Goal: Task Accomplishment & Management: Complete application form

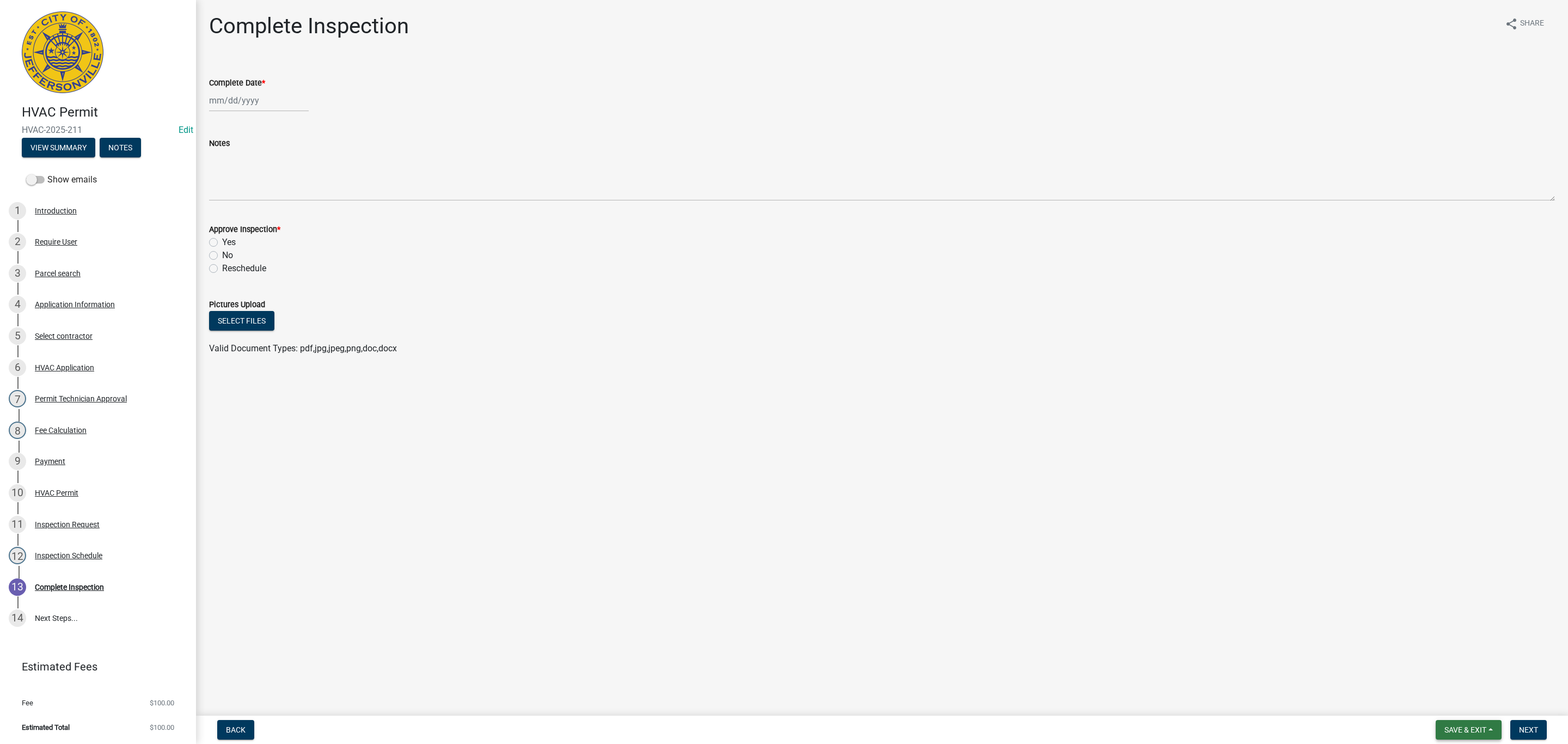
click at [1461, 729] on span "Save & Exit" at bounding box center [1465, 729] width 42 height 9
click at [1457, 710] on button "Save & Exit" at bounding box center [1458, 702] width 87 height 26
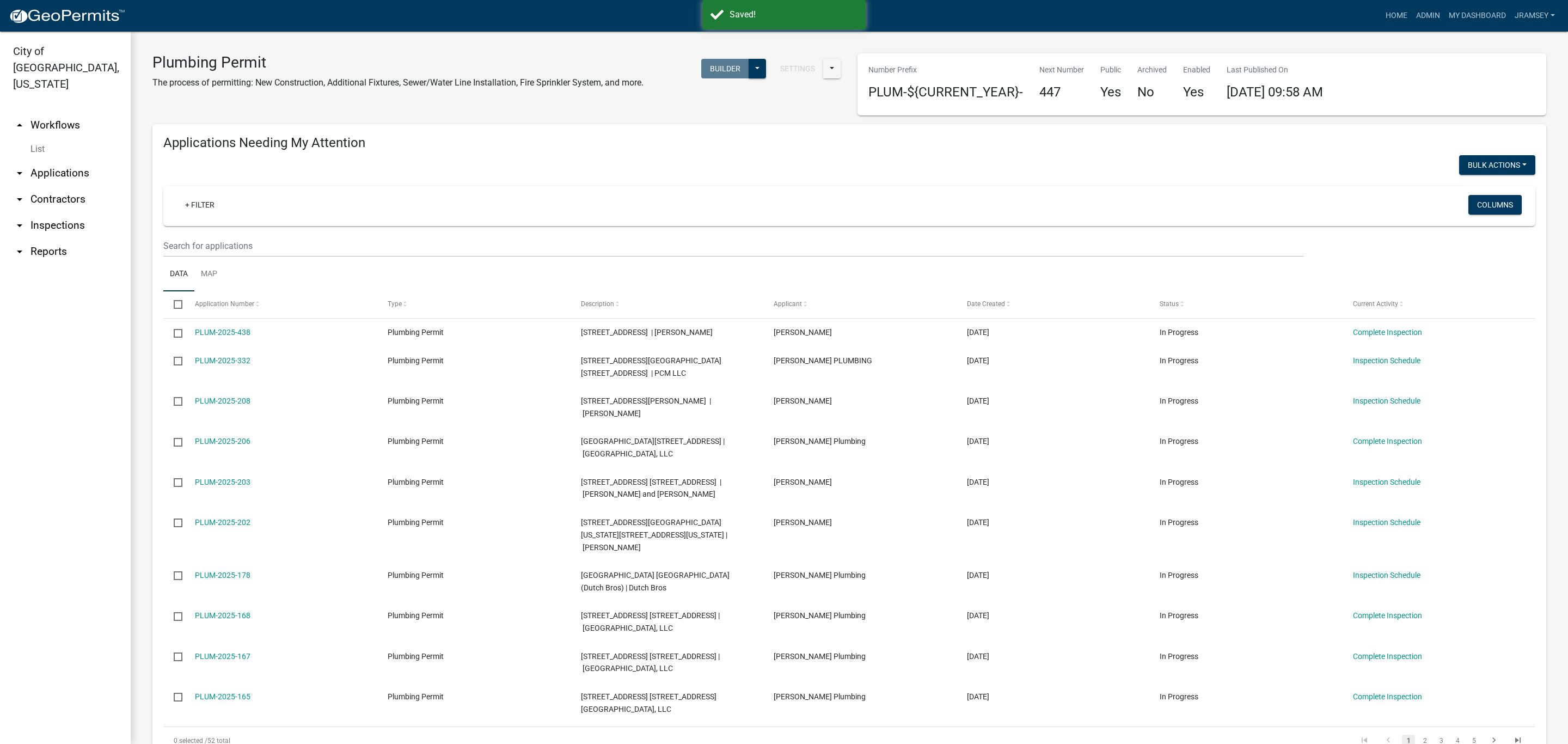
click at [72, 212] on link "arrow_drop_down Inspections" at bounding box center [65, 225] width 131 height 26
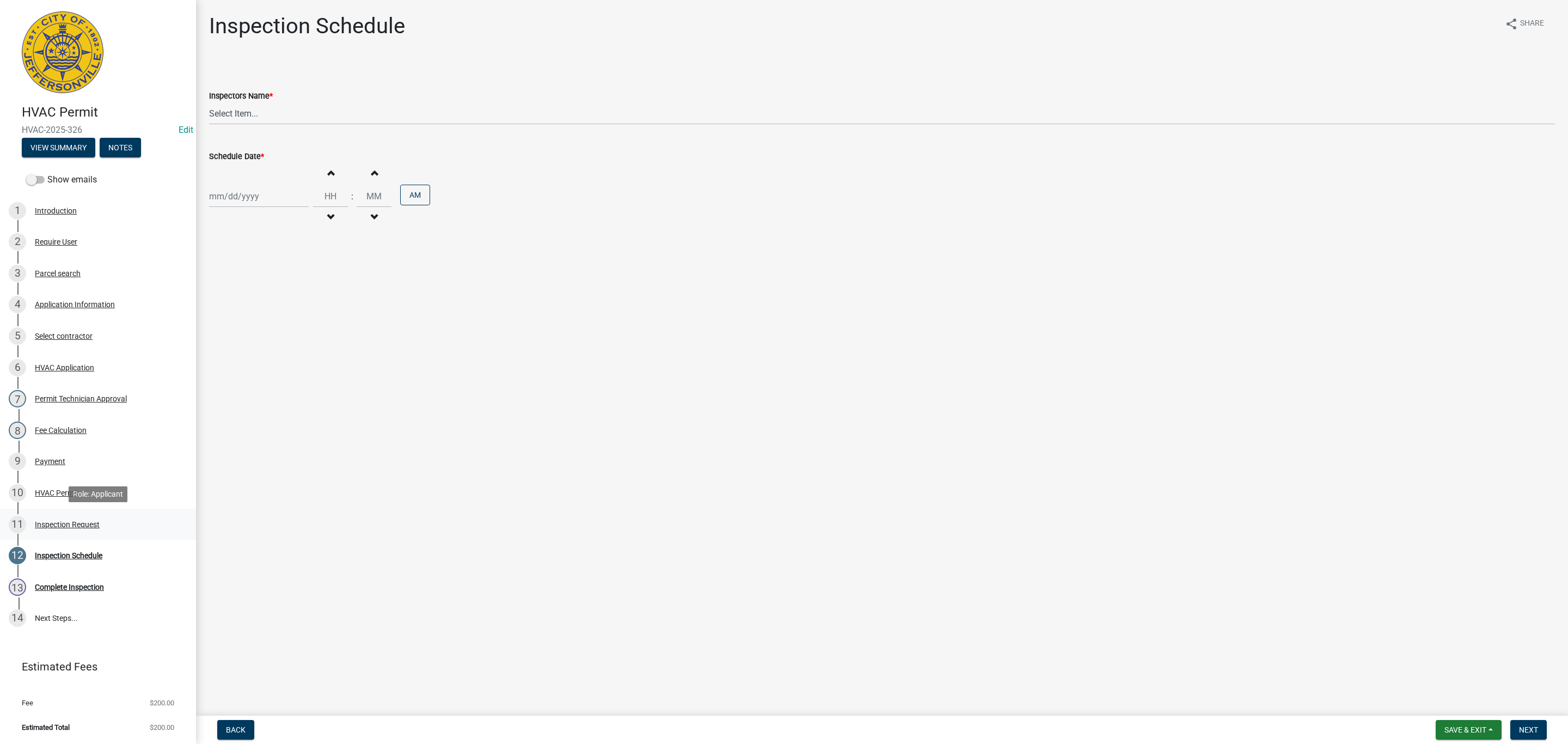
click at [68, 525] on div "Inspection Request" at bounding box center [68, 524] width 65 height 7
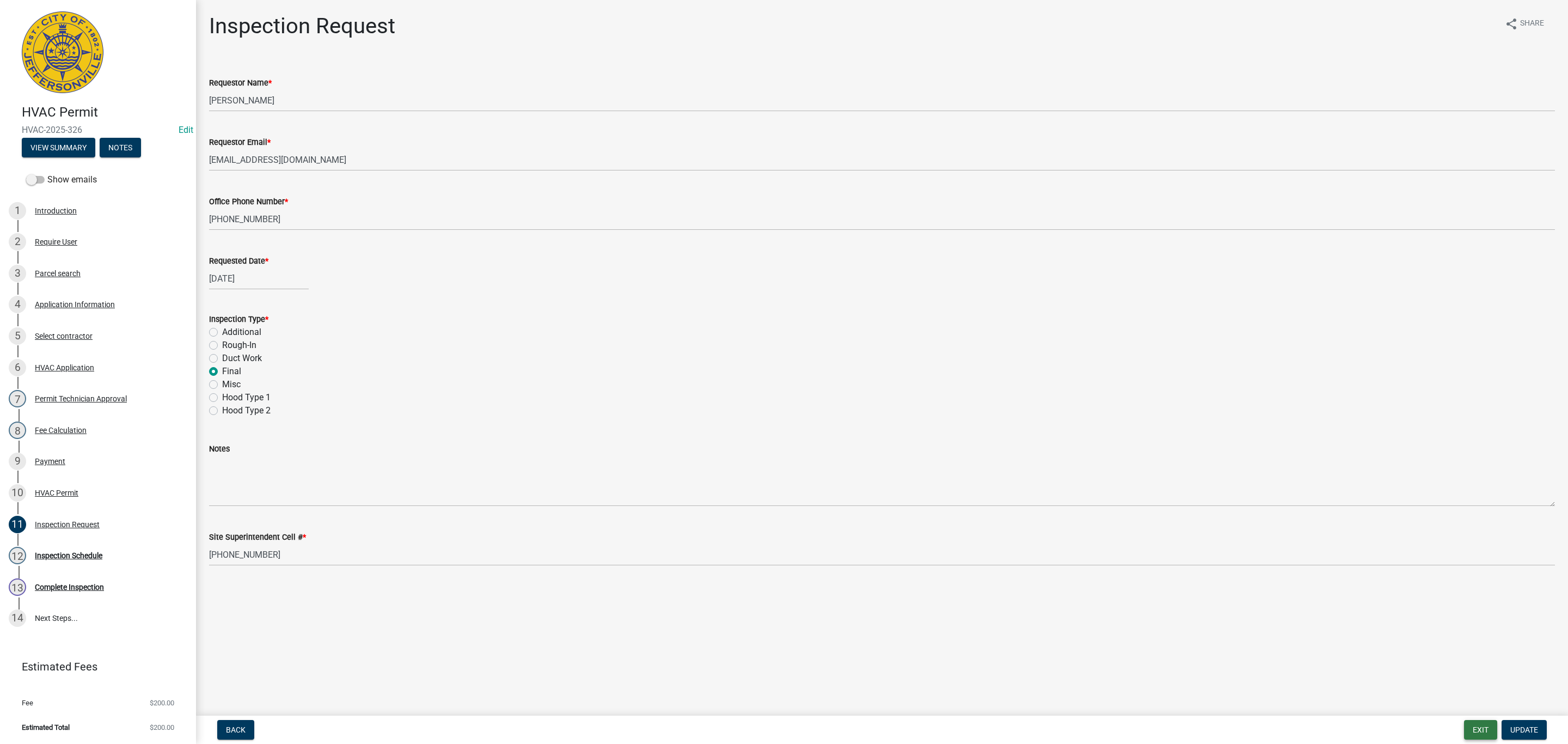
click at [1483, 730] on button "Exit" at bounding box center [1480, 730] width 33 height 20
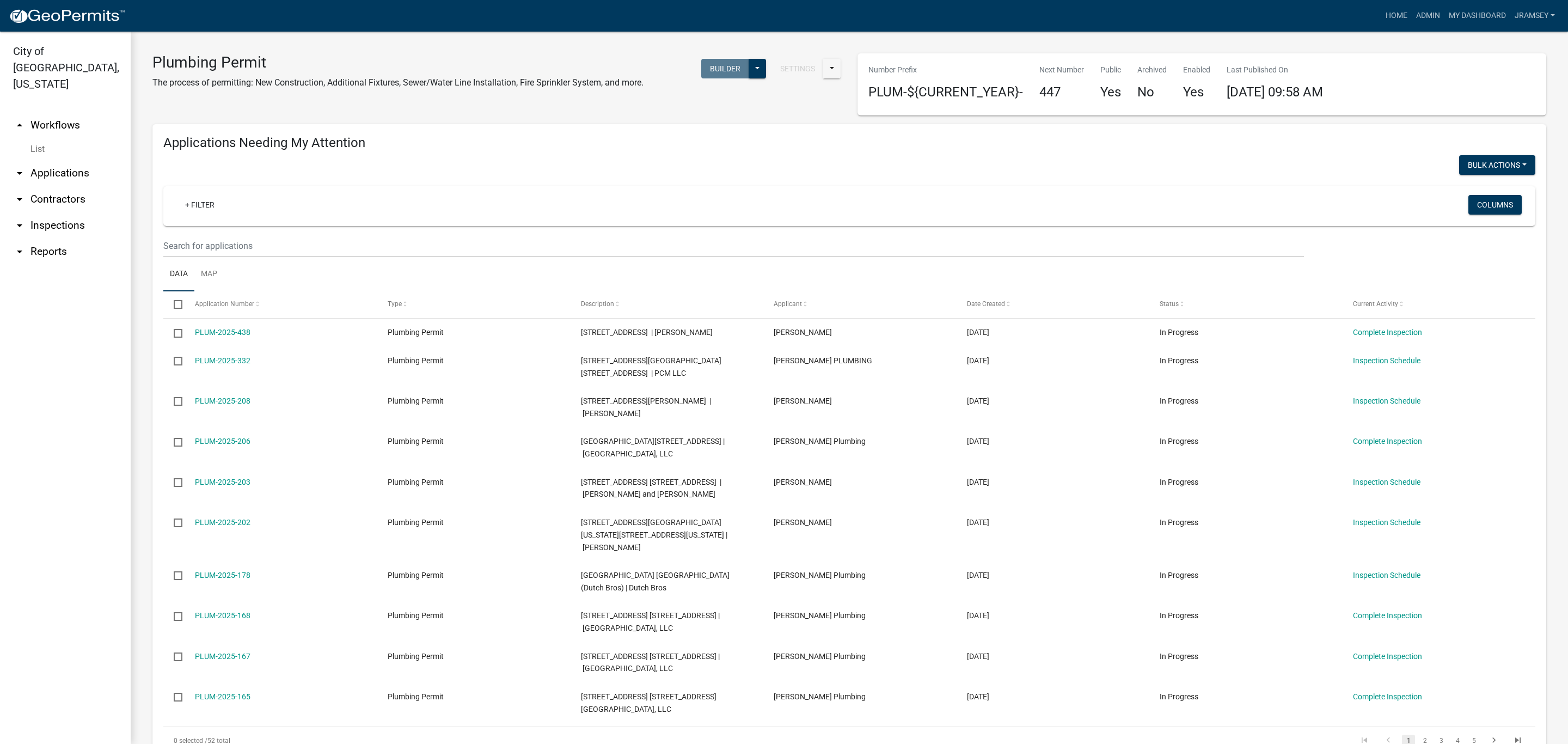
click at [57, 212] on link "arrow_drop_down Inspections" at bounding box center [65, 225] width 131 height 26
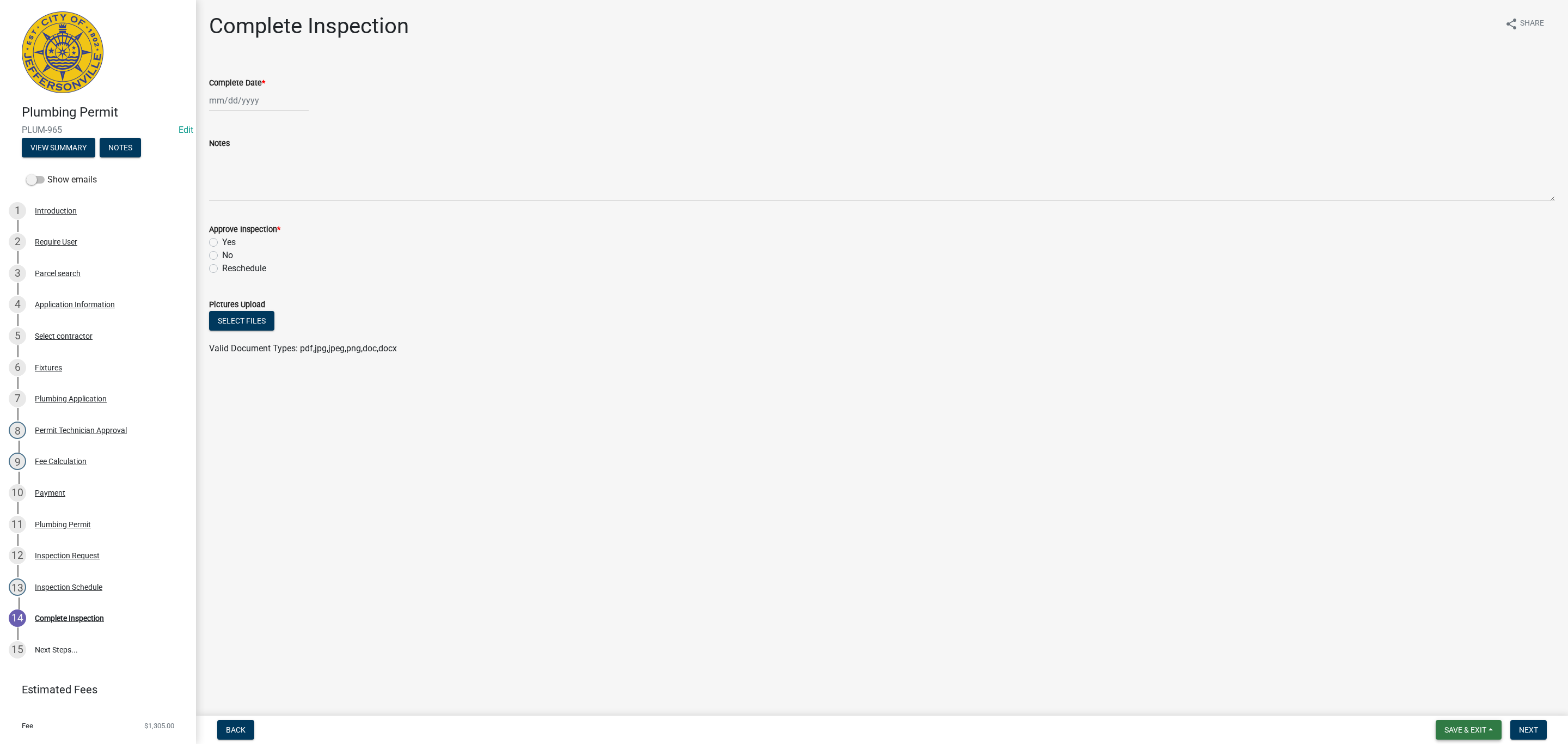
click at [1482, 724] on button "Save & Exit" at bounding box center [1469, 730] width 66 height 20
click at [1469, 708] on button "Save & Exit" at bounding box center [1458, 702] width 87 height 26
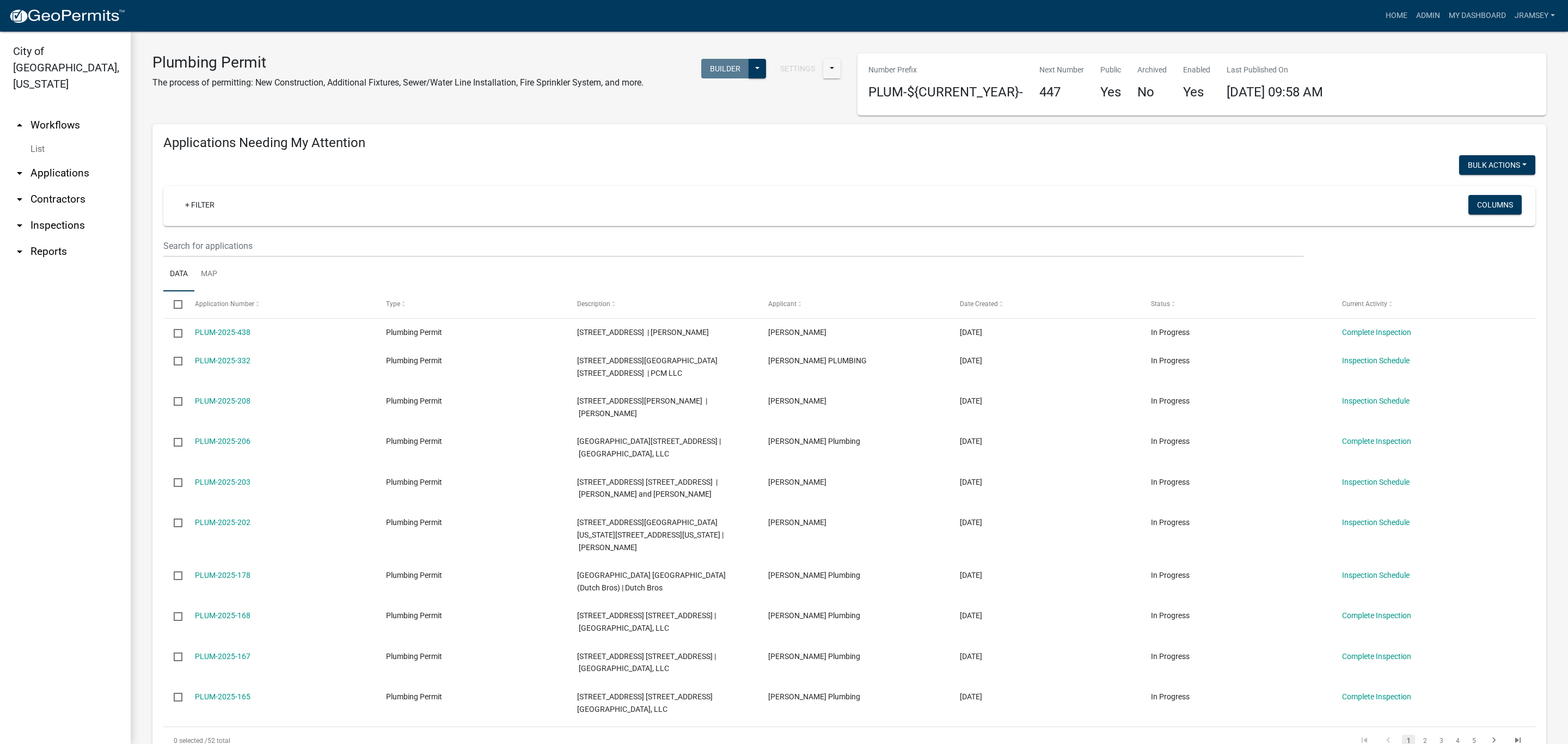
click at [38, 193] on link "arrow_drop_down Contractors" at bounding box center [65, 199] width 131 height 26
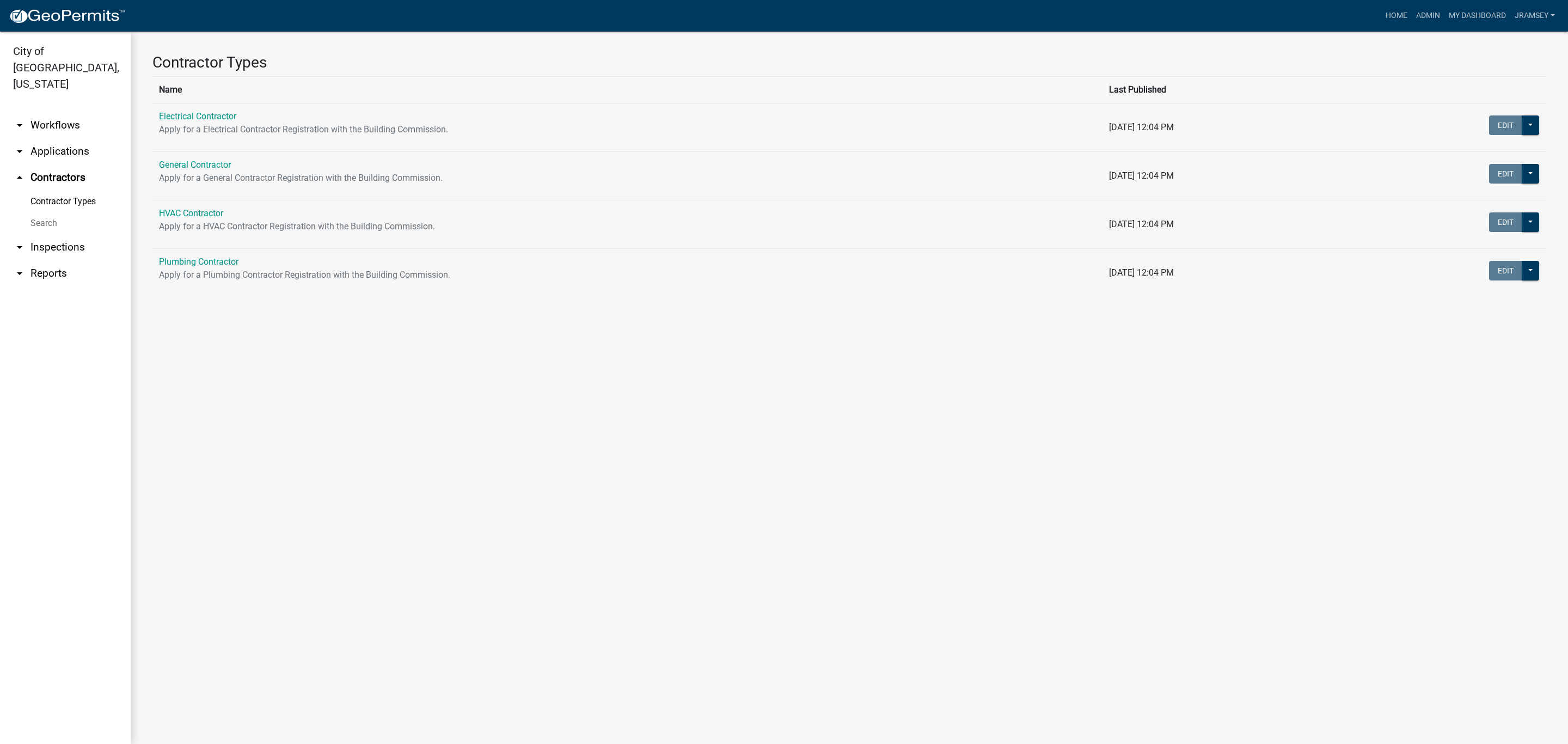
click at [61, 234] on link "arrow_drop_down Inspections" at bounding box center [65, 247] width 131 height 26
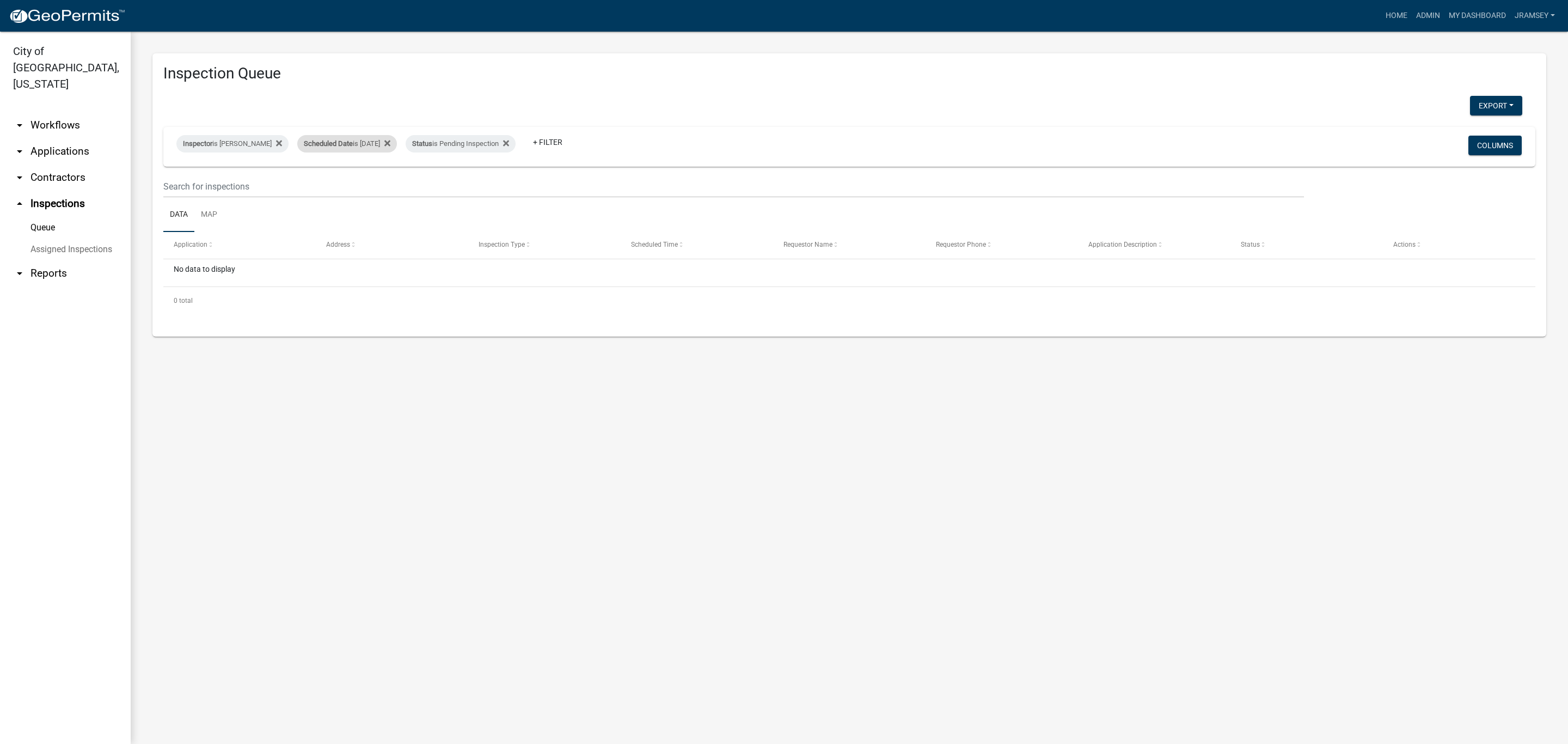
click at [381, 148] on div "Scheduled Date is 08/13/2025" at bounding box center [347, 144] width 99 height 17
click at [386, 188] on input "2025-08-13" at bounding box center [356, 184] width 76 height 23
type input "2025-08-12"
click at [509, 143] on icon at bounding box center [506, 143] width 6 height 6
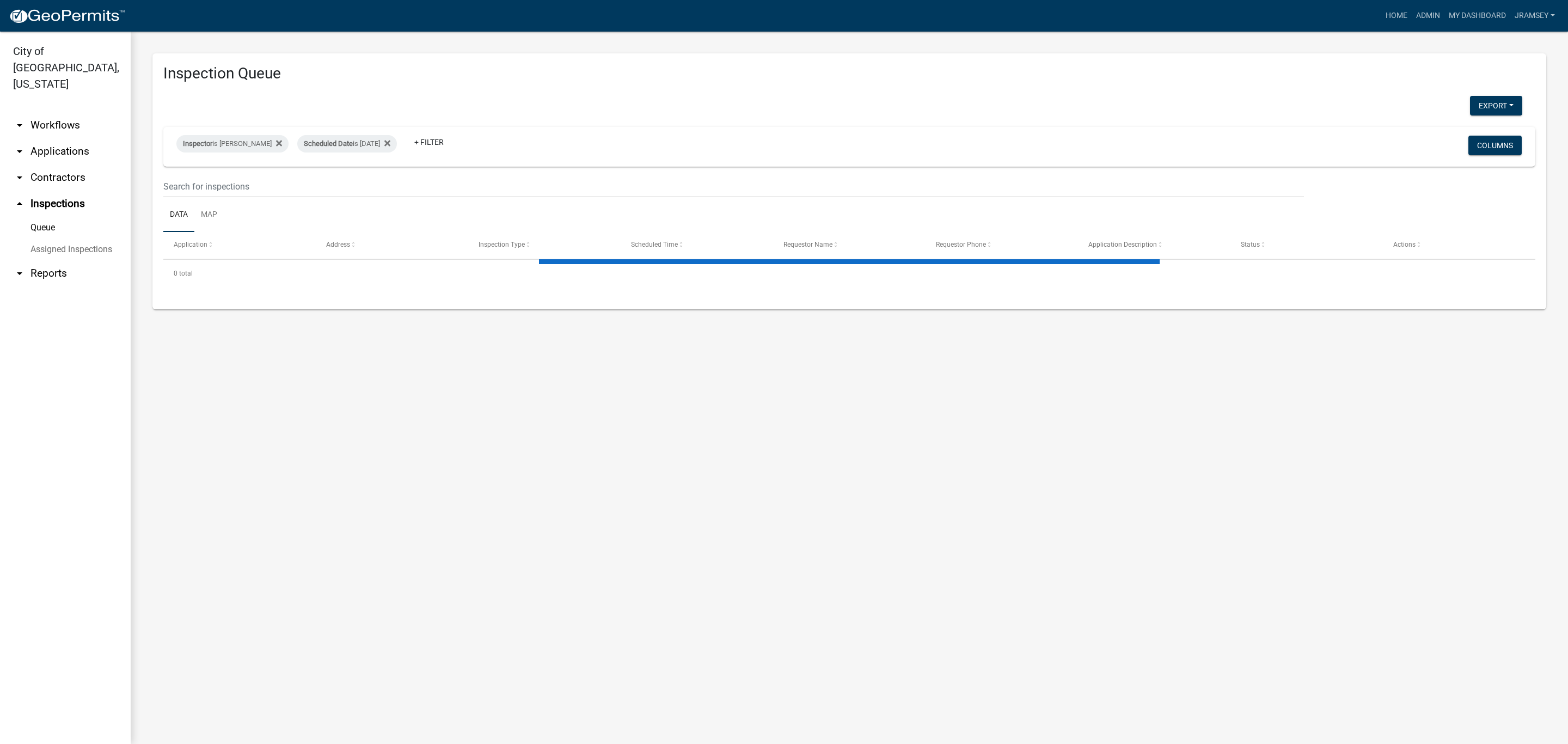
select select "2: 50"
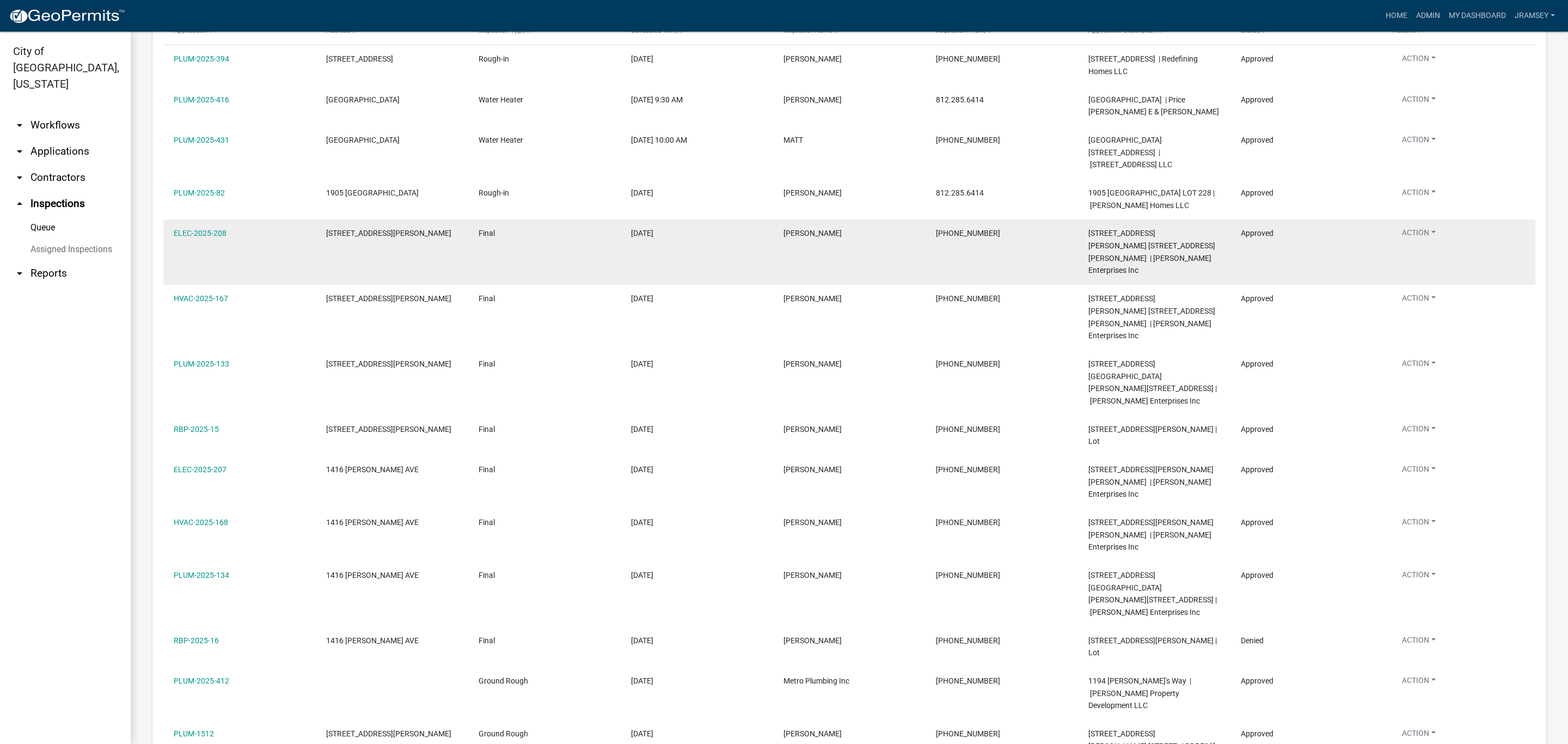
scroll to position [239, 0]
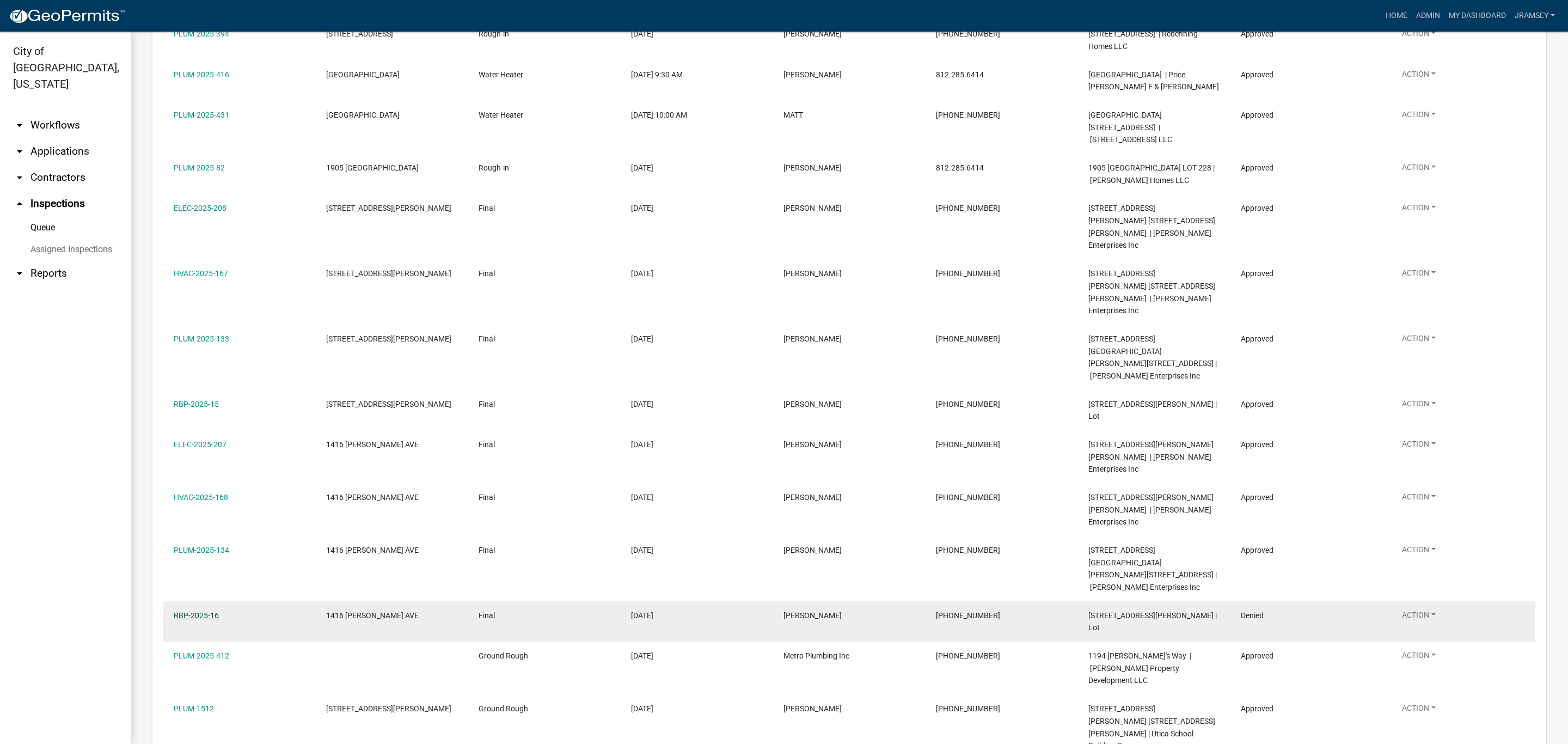
click at [200, 611] on link "RBP-2025-16" at bounding box center [196, 615] width 45 height 9
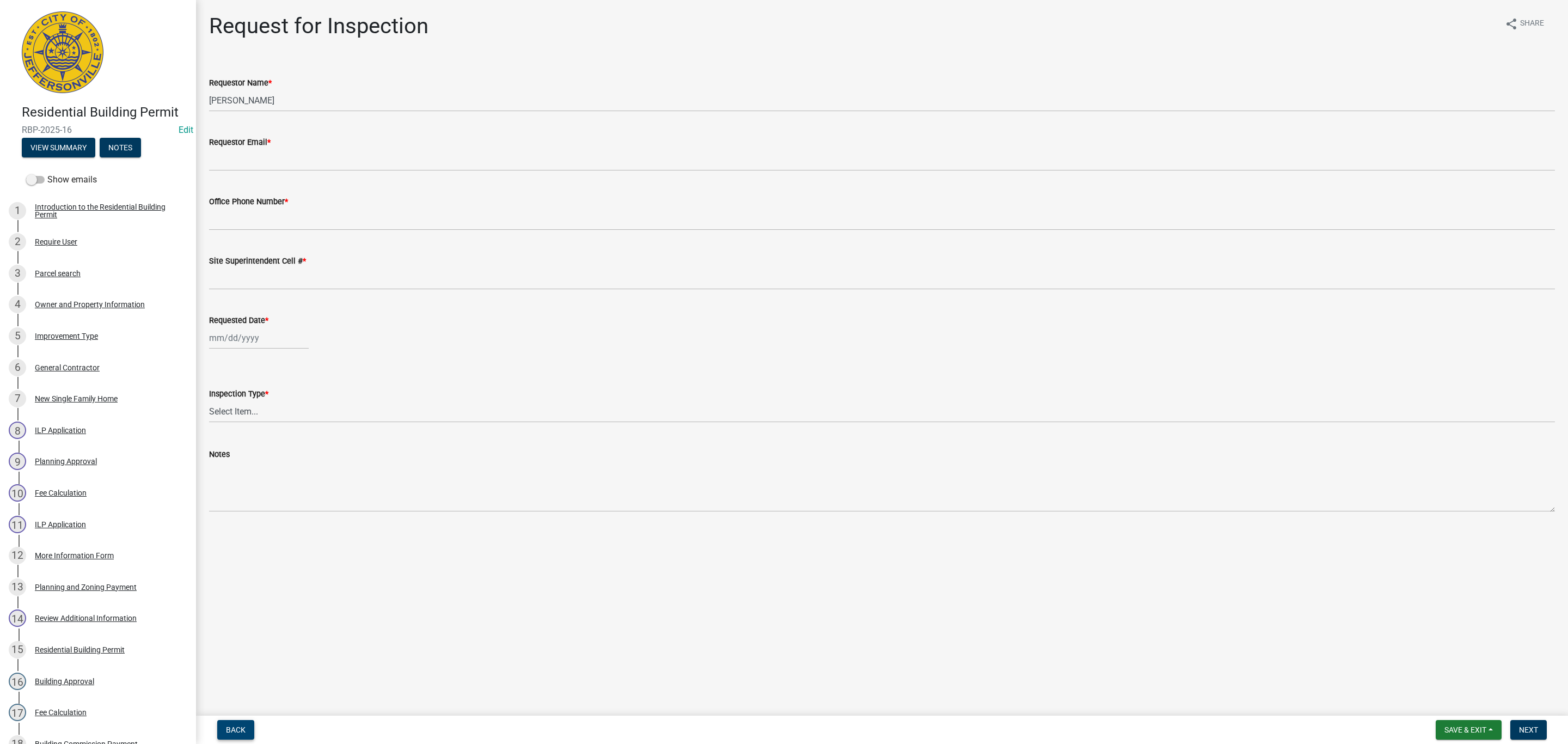
click at [237, 723] on button "Back" at bounding box center [236, 730] width 37 height 20
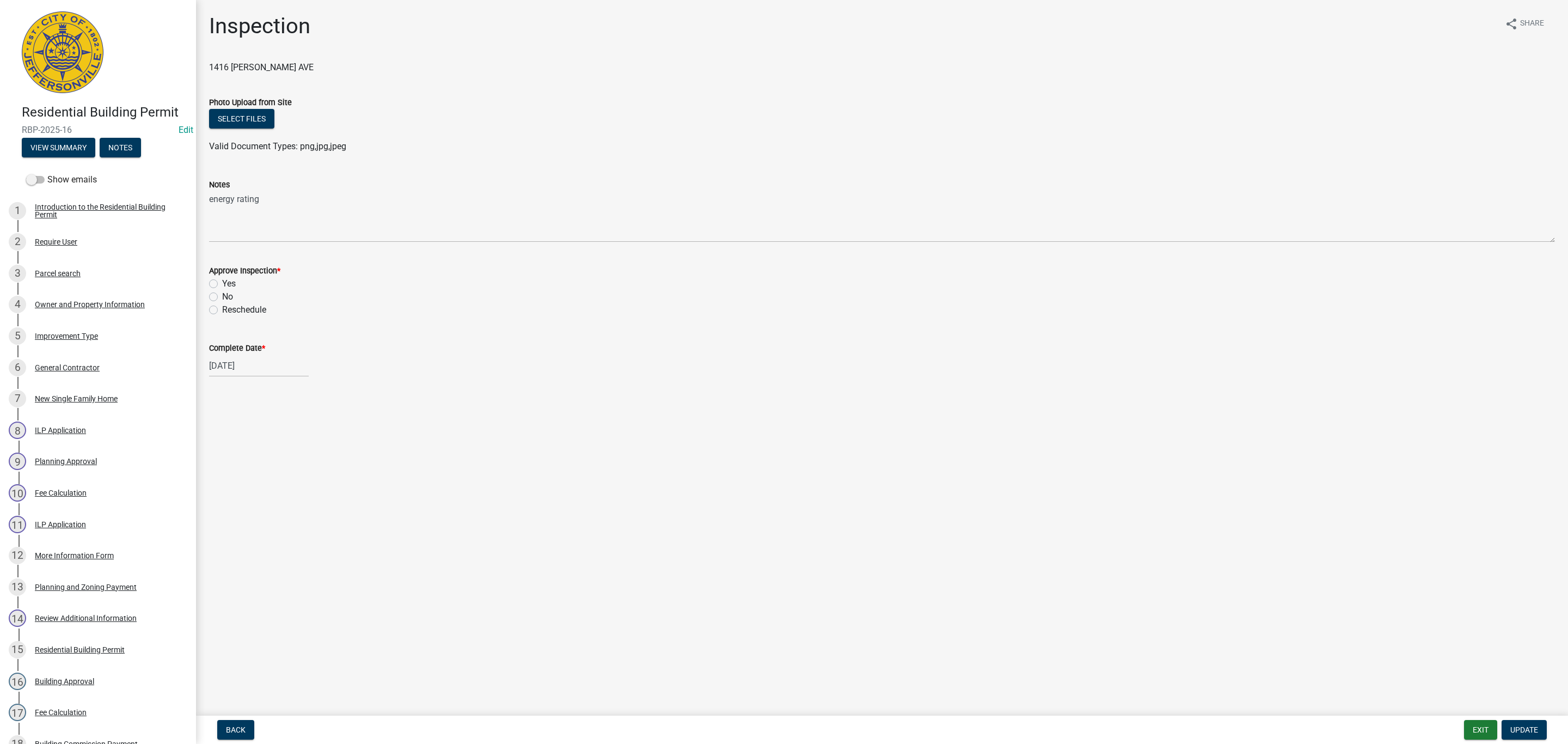
click at [222, 283] on label "Yes" at bounding box center [229, 284] width 14 height 13
click at [222, 283] on input "Yes" at bounding box center [225, 280] width 7 height 7
radio input "true"
click at [1521, 725] on span "Update" at bounding box center [1524, 729] width 28 height 9
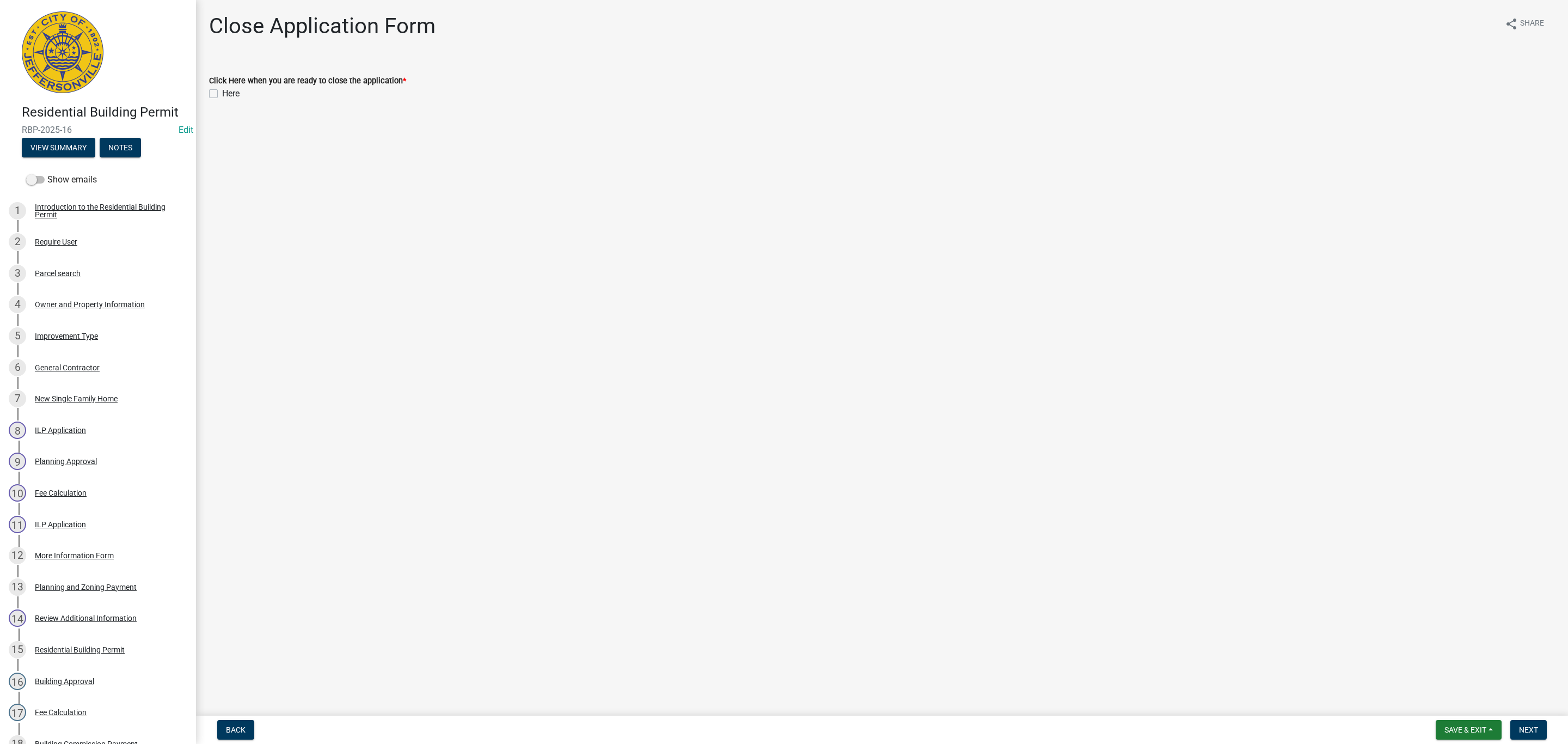
click at [222, 92] on label "Here" at bounding box center [231, 93] width 17 height 13
click at [222, 92] on input "Here" at bounding box center [225, 90] width 7 height 7
checkbox input "true"
click at [1528, 732] on span "Next" at bounding box center [1528, 729] width 19 height 9
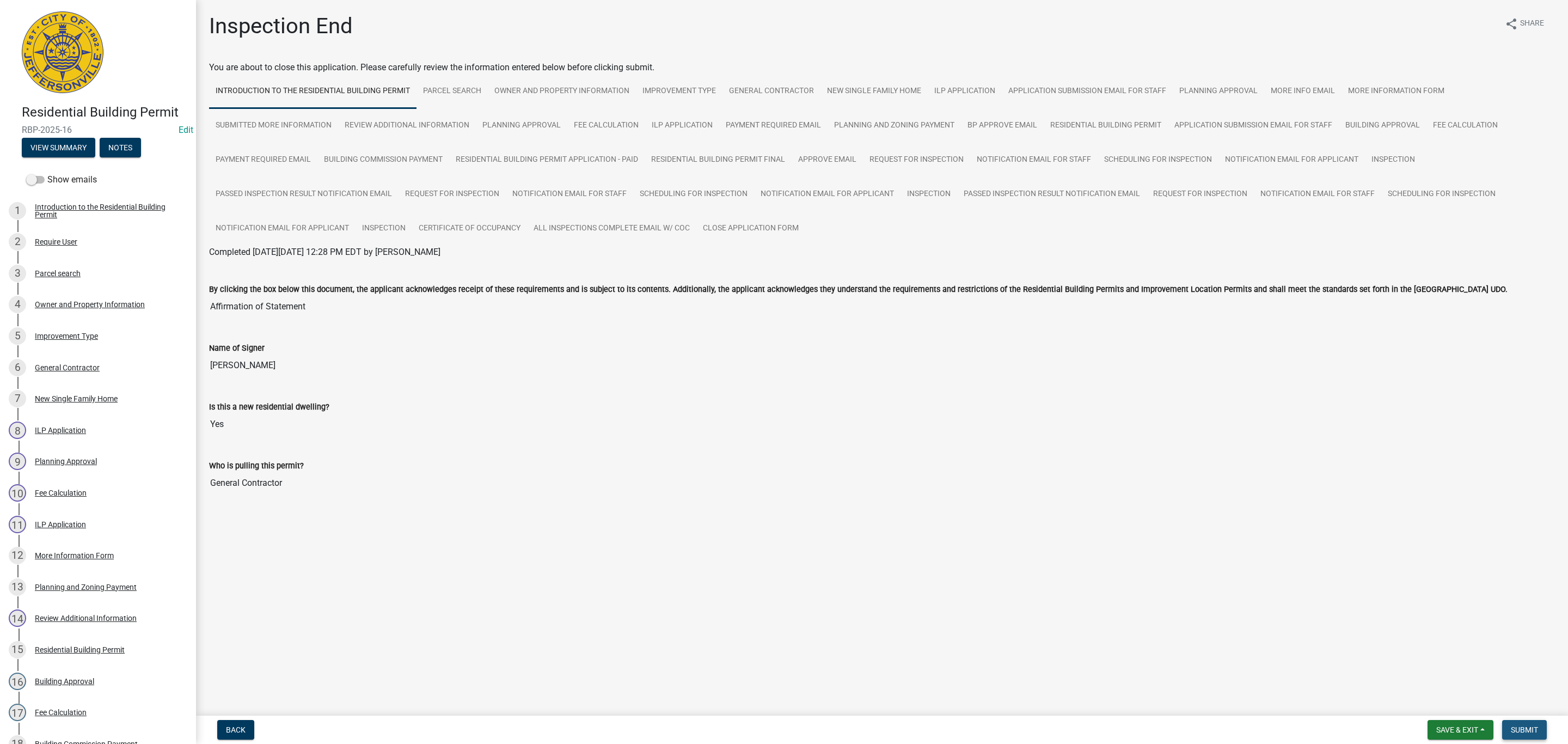
click at [1529, 726] on span "Submit" at bounding box center [1524, 729] width 27 height 9
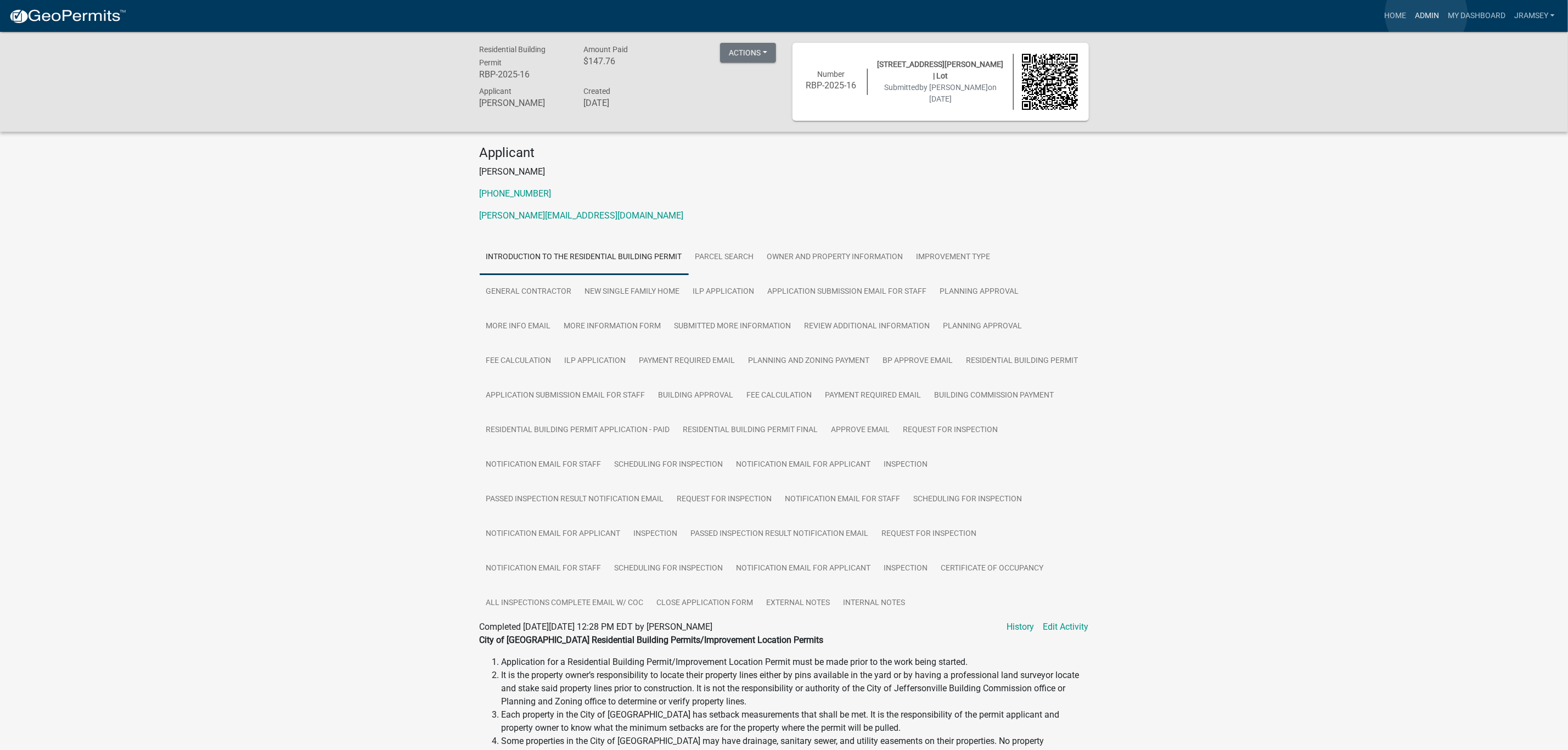
click at [1426, 14] on link "Admin" at bounding box center [1427, 15] width 33 height 21
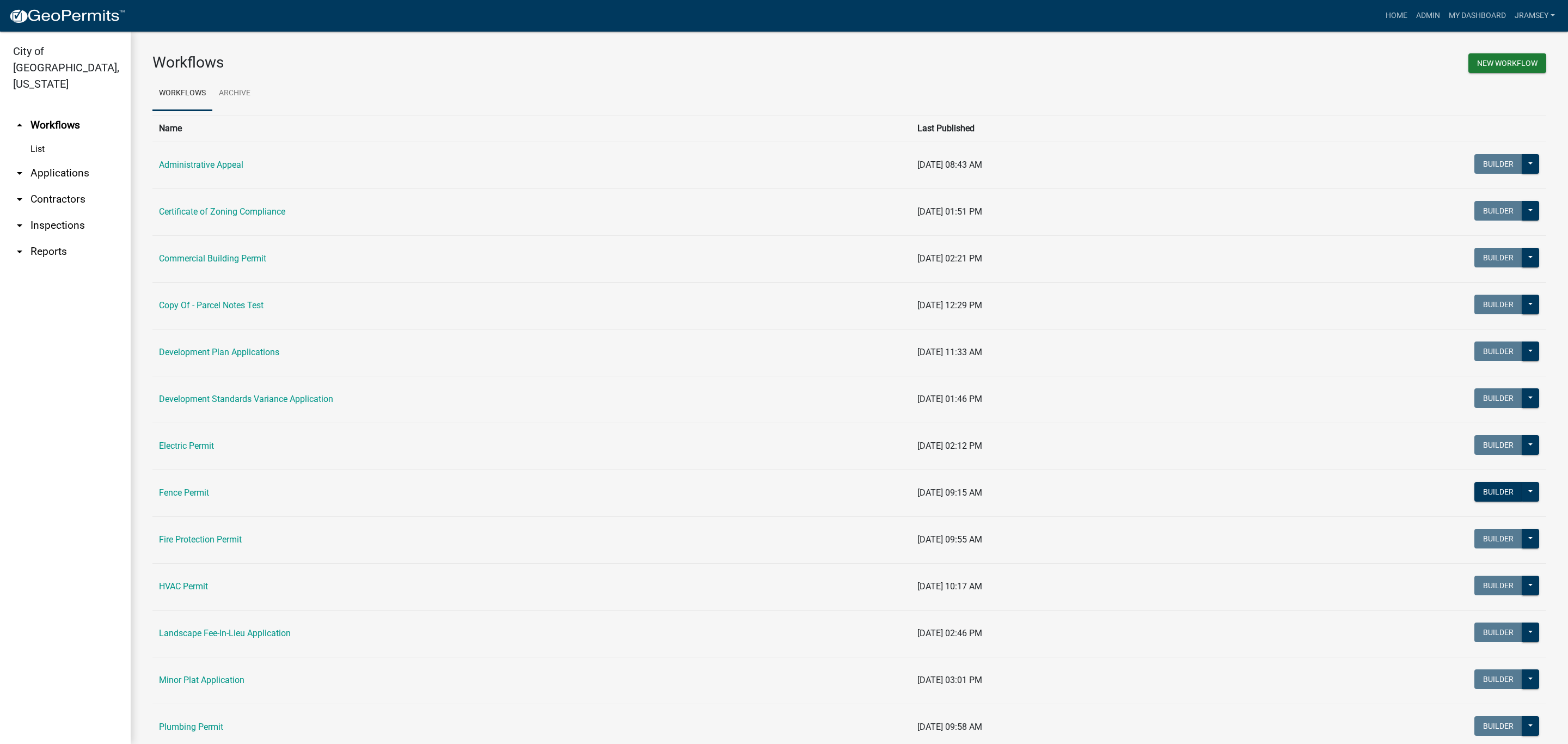
click at [49, 216] on link "arrow_drop_down Inspections" at bounding box center [65, 225] width 131 height 26
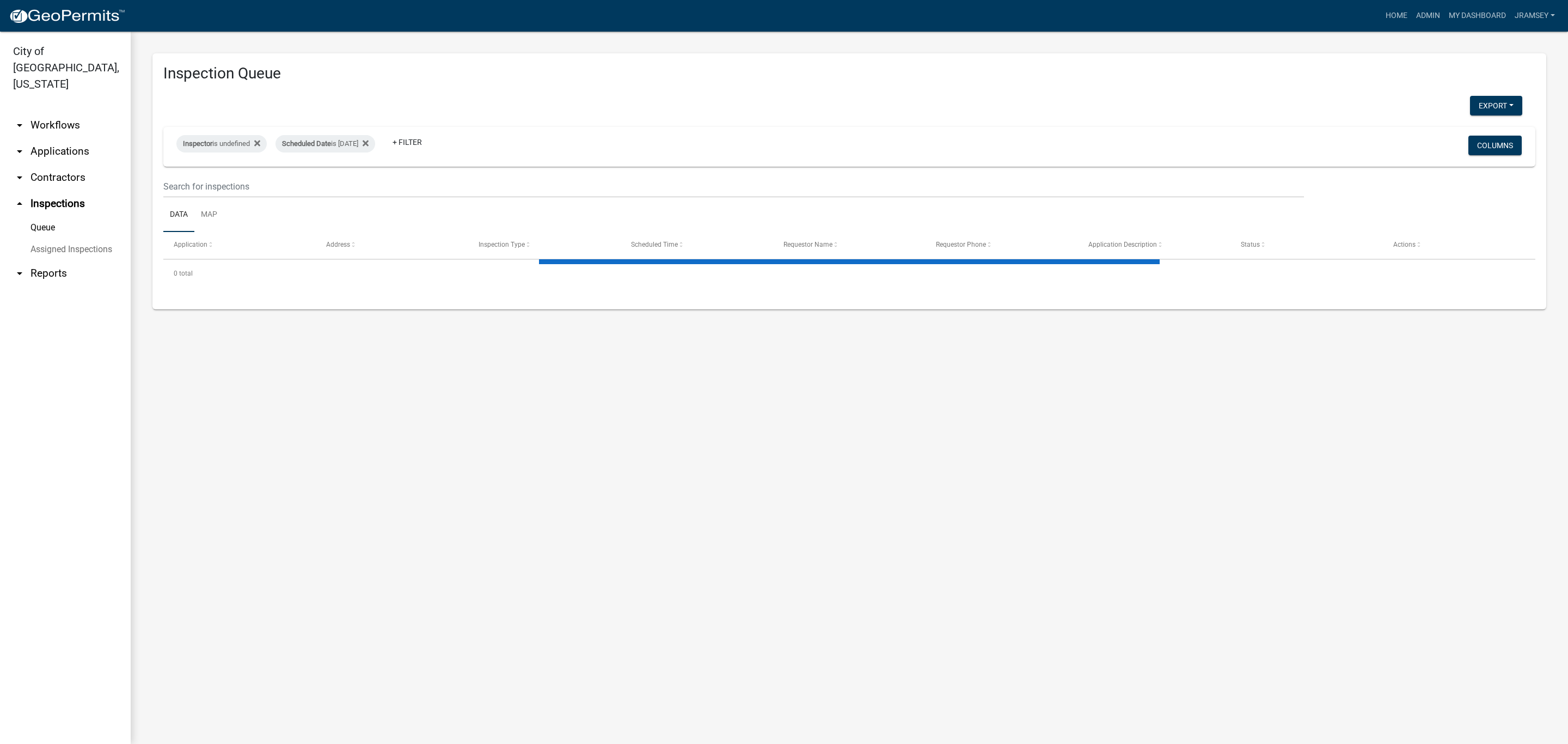
select select "2: 50"
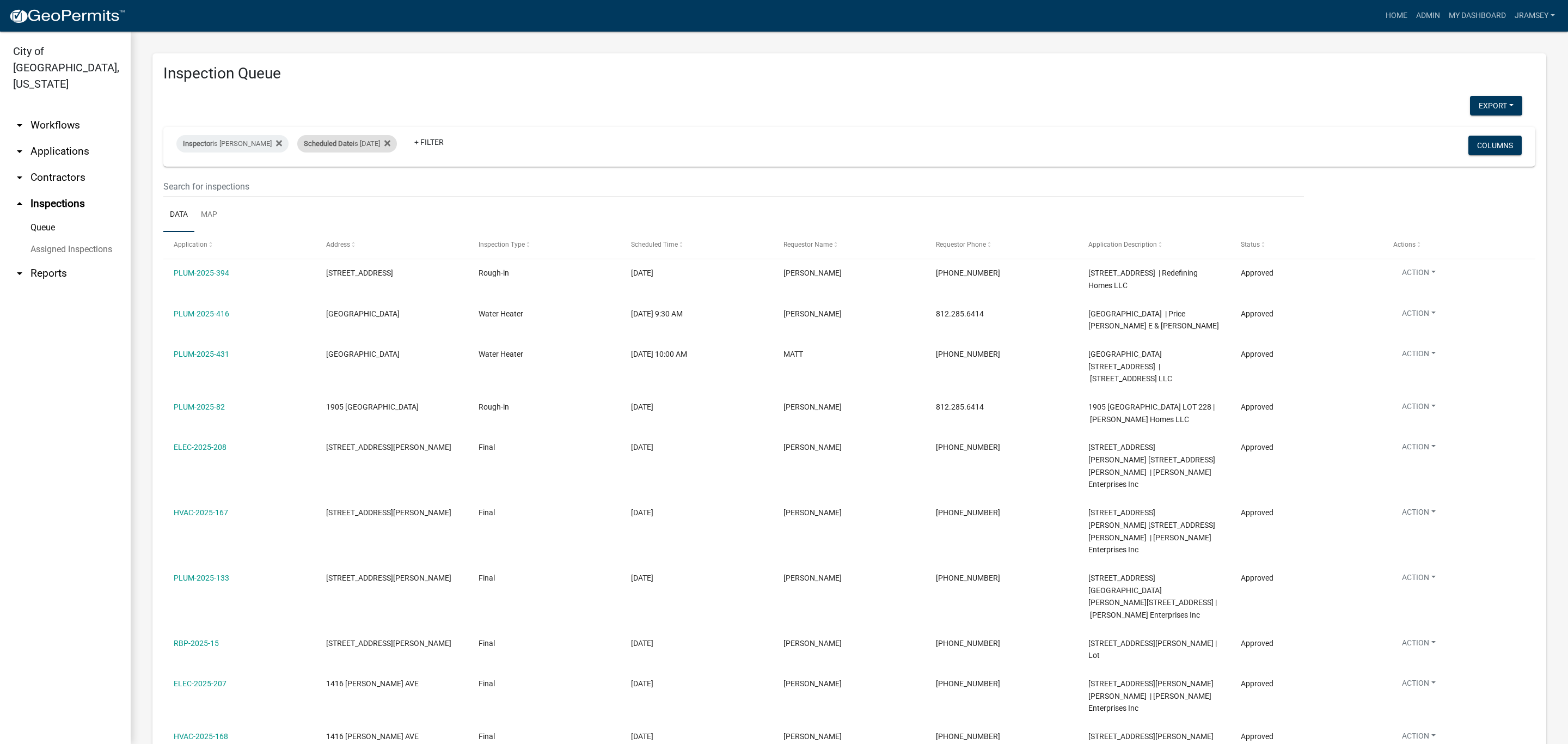
click at [378, 145] on div "Scheduled Date is 08/12/2025" at bounding box center [347, 144] width 99 height 17
click at [389, 181] on input "2025-08-12" at bounding box center [356, 184] width 76 height 23
type input "2025-08-14"
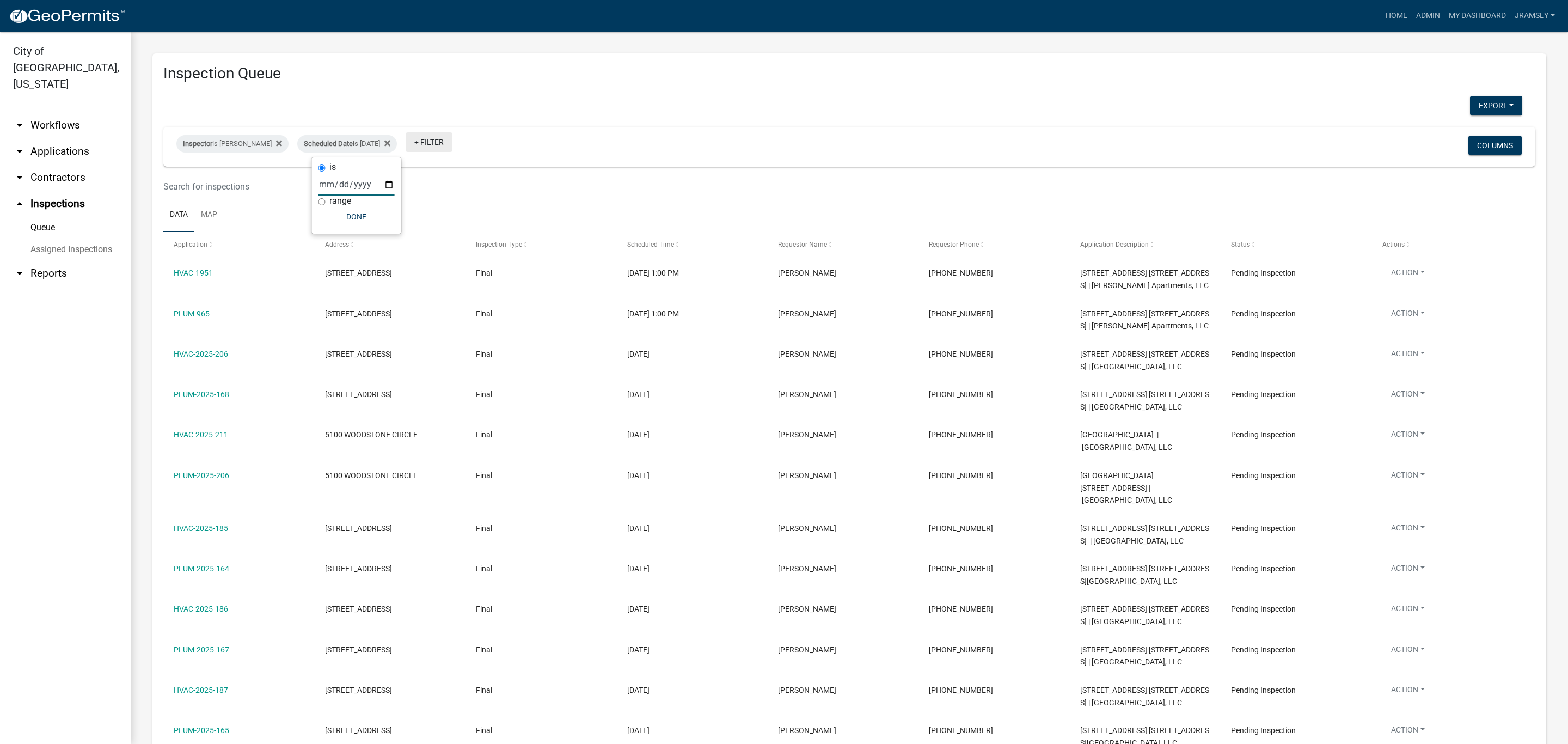
click at [446, 145] on link "+ Filter" at bounding box center [429, 143] width 47 height 20
click at [422, 349] on li "Status" at bounding box center [450, 351] width 99 height 25
click at [437, 184] on select "Select an option Pending Schedule Pending Inspection Approved Denied Deleted Vo…" at bounding box center [446, 184] width 109 height 23
select select "1"
click at [427, 173] on select "Select an option Pending Schedule Pending Inspection Approved Denied Deleted Vo…" at bounding box center [446, 184] width 109 height 23
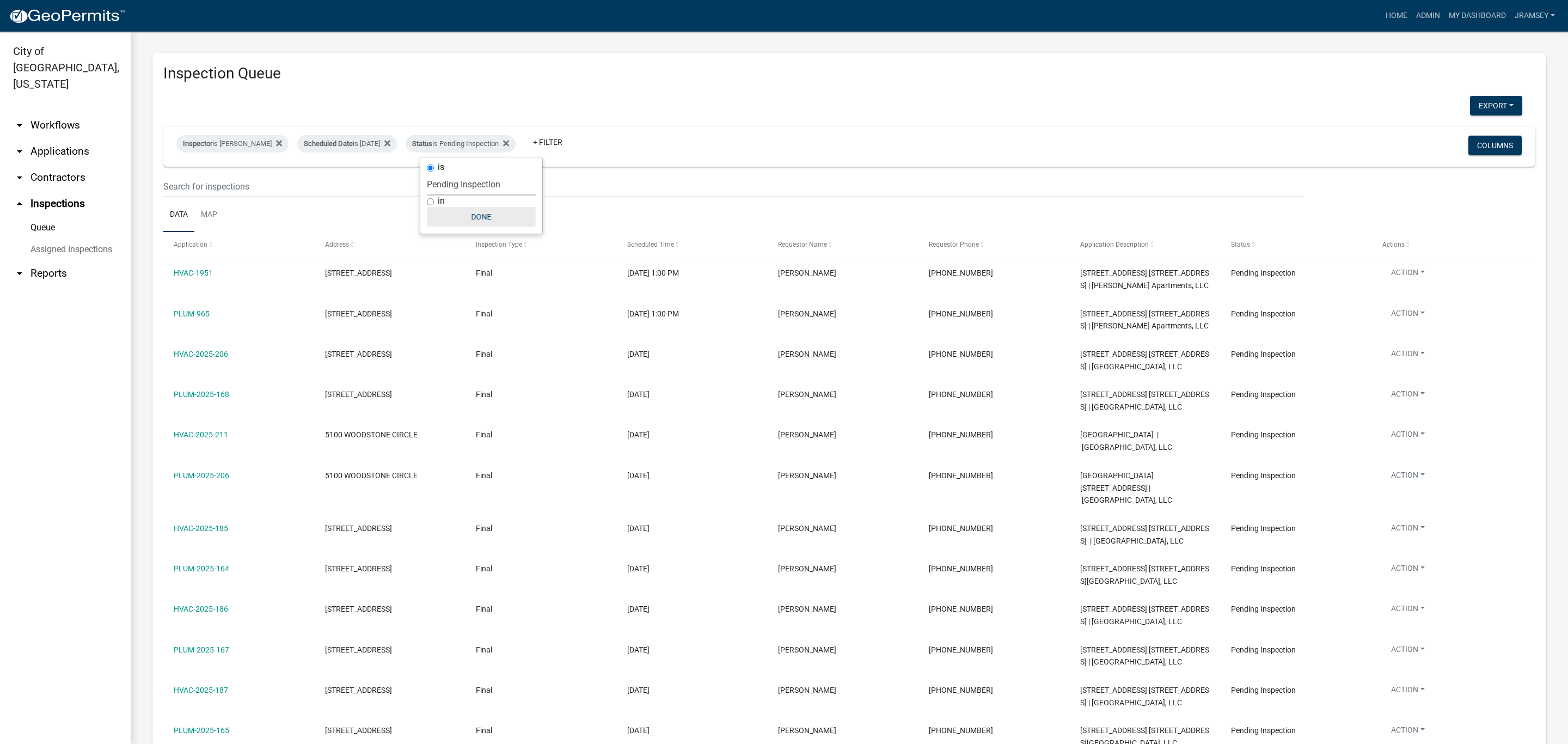
click at [483, 222] on button "Done" at bounding box center [481, 217] width 109 height 20
